Goal: Information Seeking & Learning: Learn about a topic

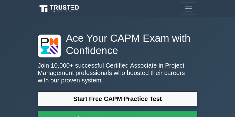
scroll to position [41, 0]
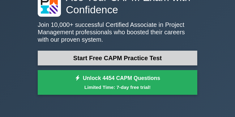
click at [102, 56] on link "Start Free CAPM Practice Test" at bounding box center [118, 58] width 160 height 15
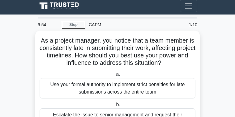
scroll to position [2, 0]
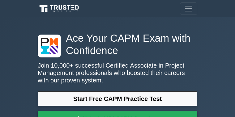
scroll to position [41, 0]
